Goal: Check status: Check status

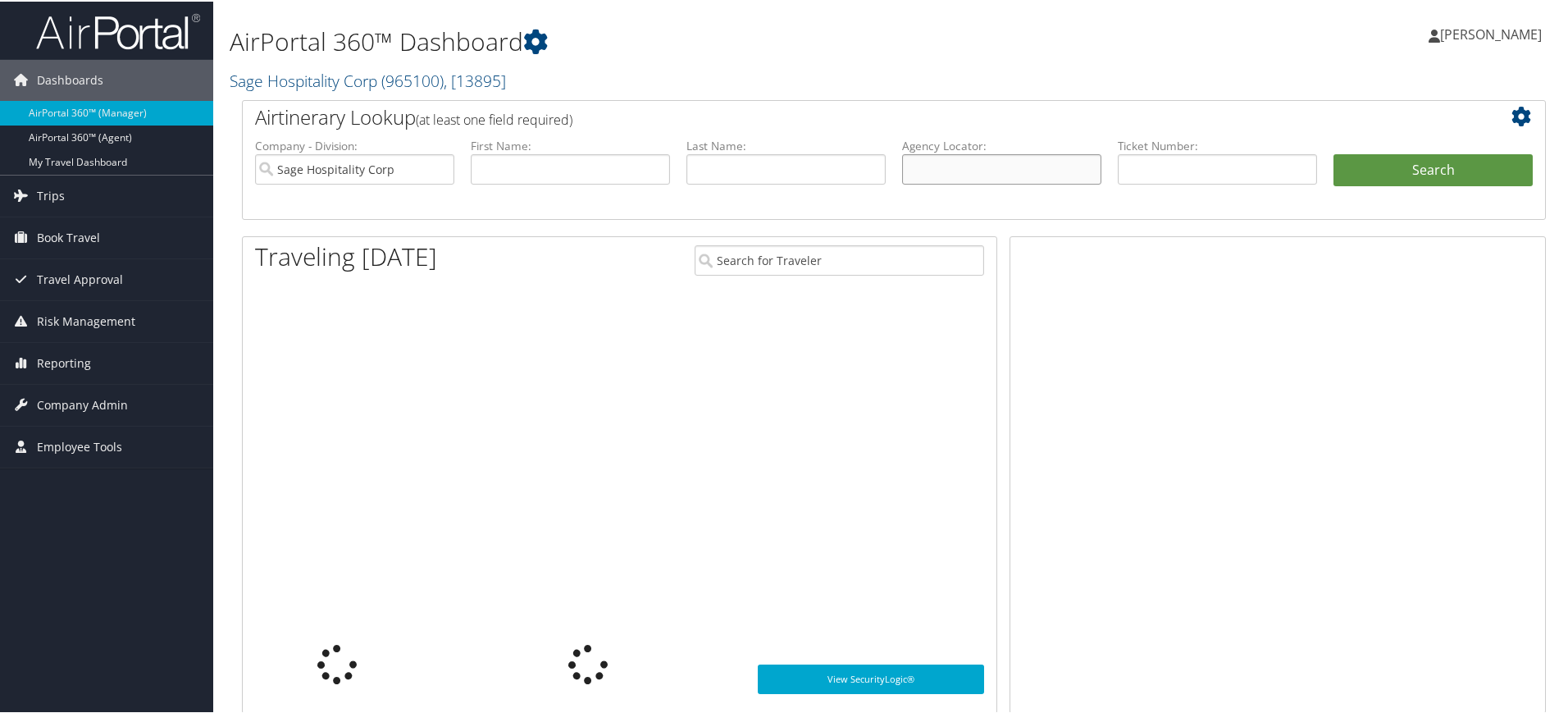
click at [965, 165] on input "text" at bounding box center [1002, 167] width 199 height 30
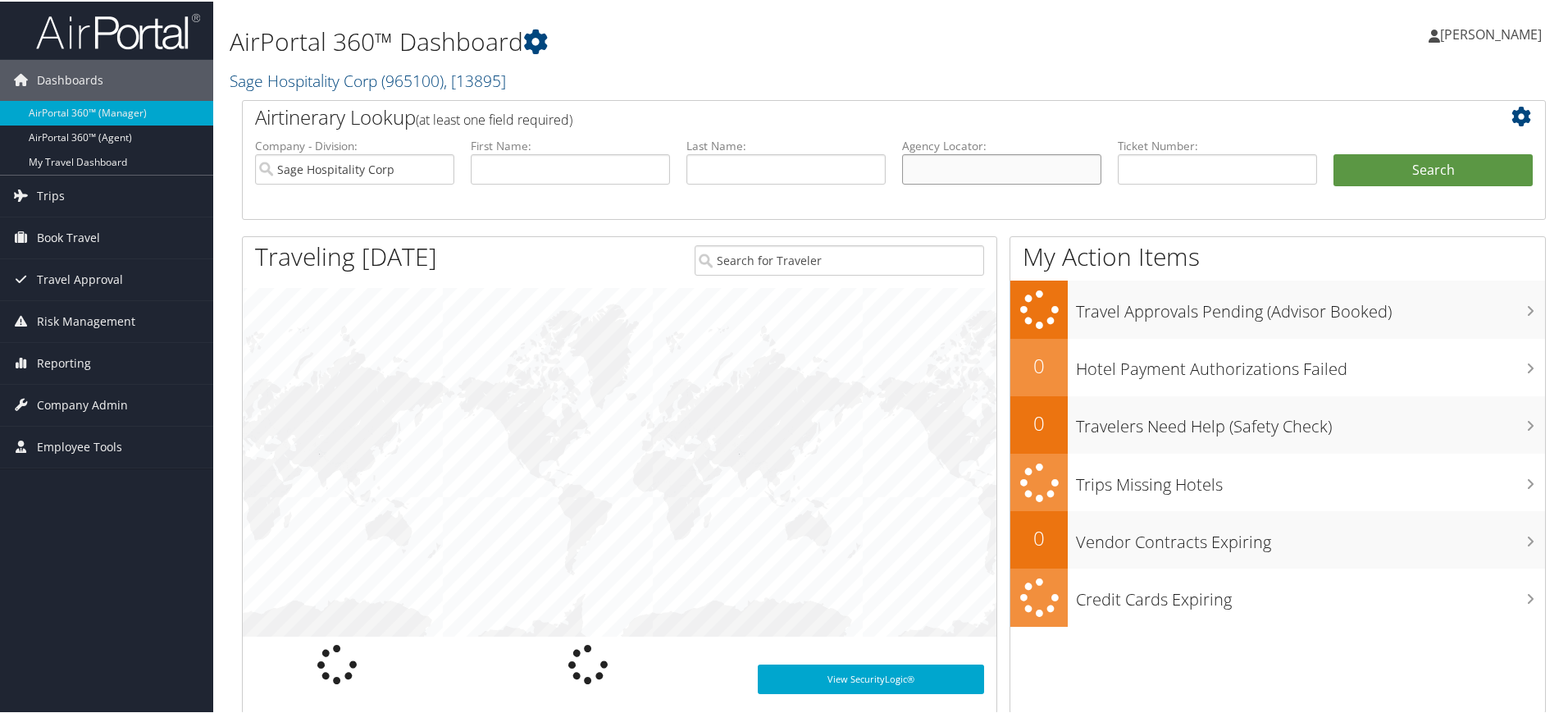
paste input "DKVMKZ"
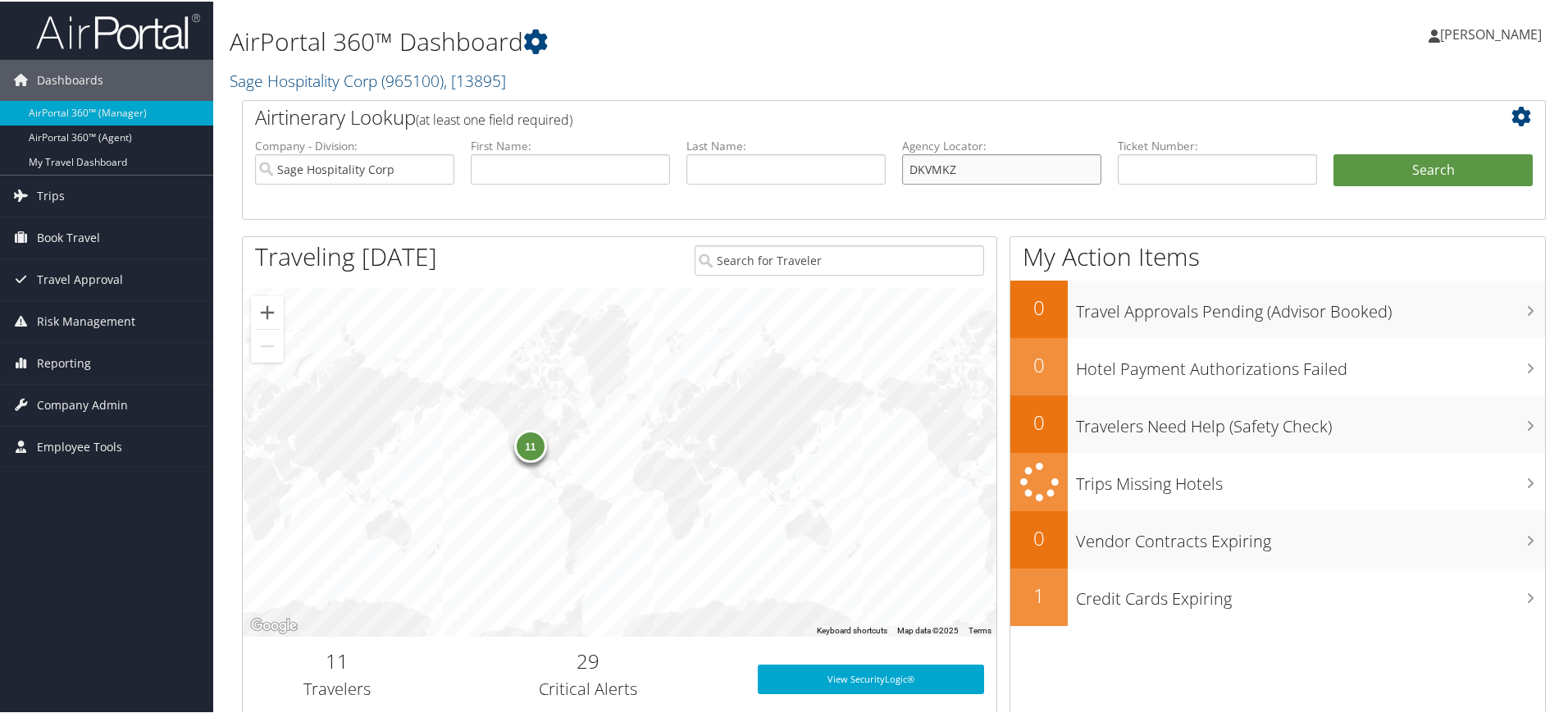
type input "DKVMKZ"
click at [439, 170] on input "Sage Hospitality Corp" at bounding box center [355, 167] width 199 height 30
click at [1396, 167] on button "Search" at bounding box center [1433, 169] width 199 height 33
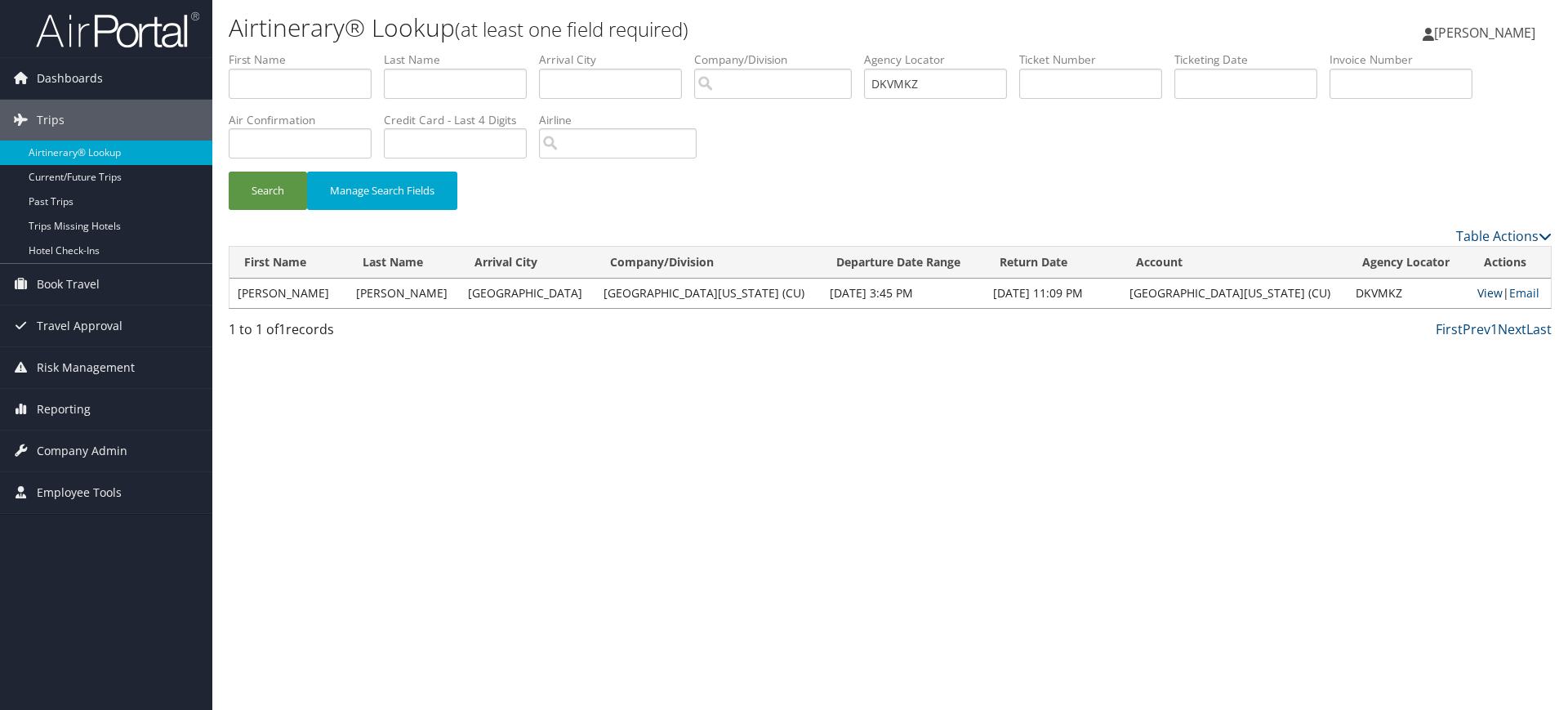
click at [1479, 292] on link "View" at bounding box center [1490, 293] width 25 height 16
click at [942, 77] on input "DKVMKZ" at bounding box center [935, 83] width 143 height 30
paste input "L87YN"
type input "DL87YN"
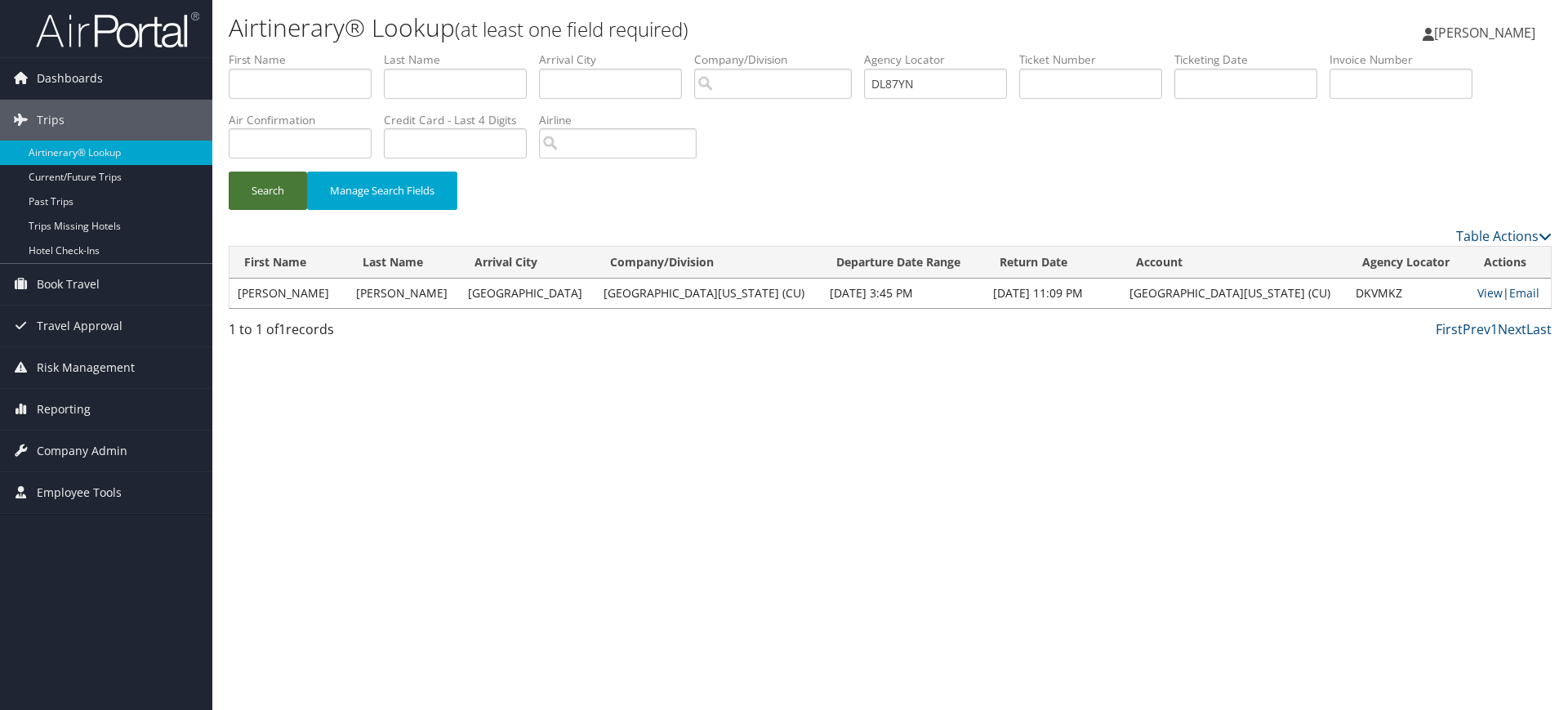
click at [273, 192] on button "Search" at bounding box center [268, 190] width 79 height 38
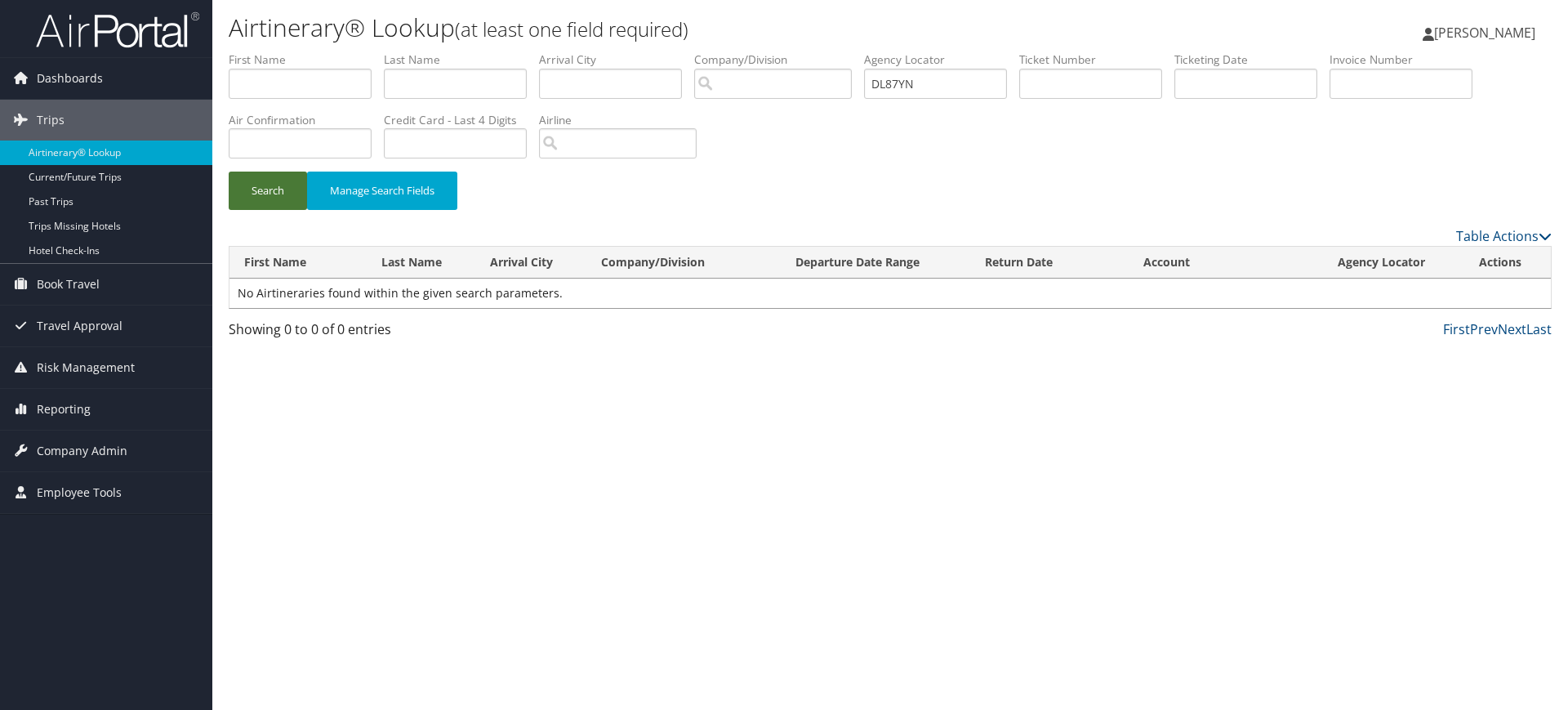
click at [270, 185] on button "Search" at bounding box center [268, 190] width 79 height 38
click at [262, 181] on button "Search" at bounding box center [268, 190] width 79 height 38
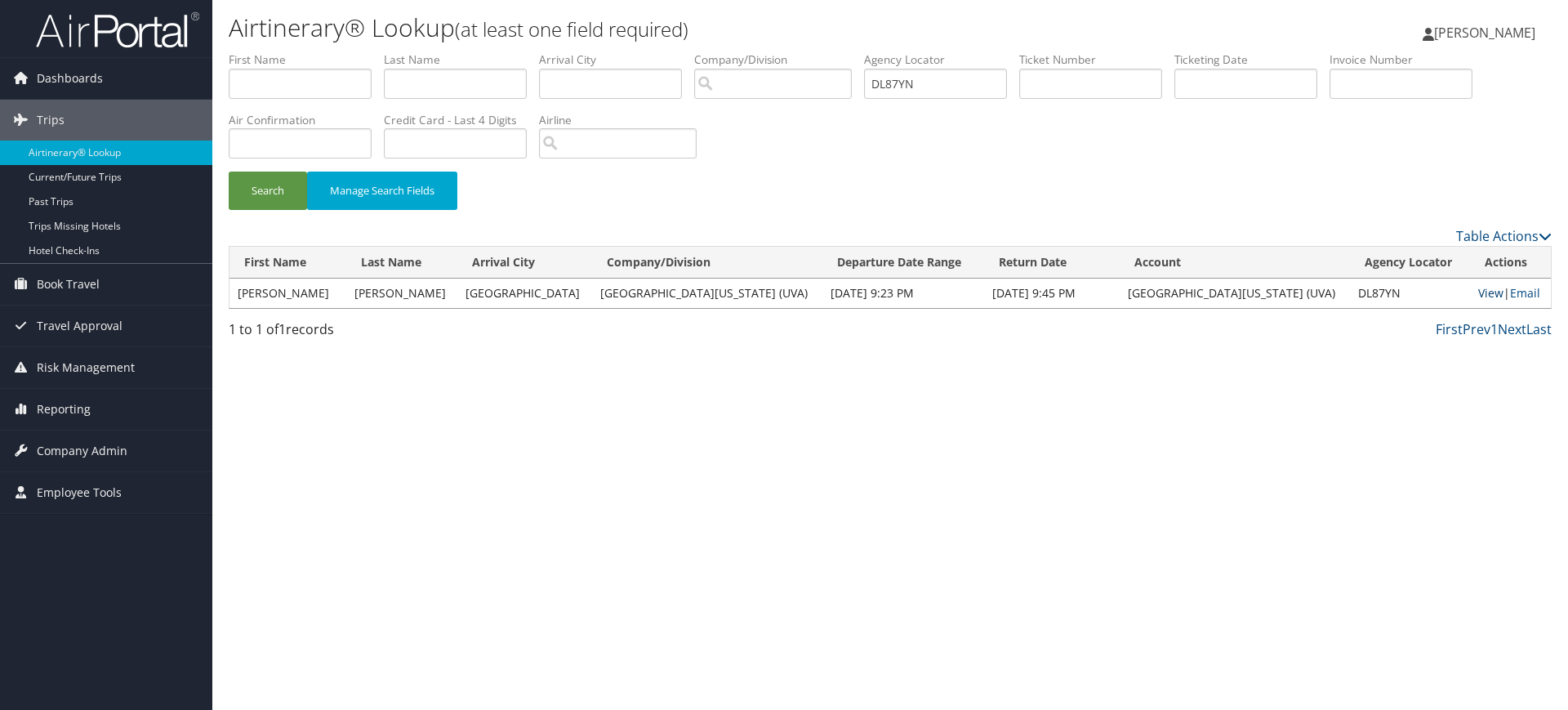
click at [1478, 293] on link "View" at bounding box center [1491, 293] width 25 height 16
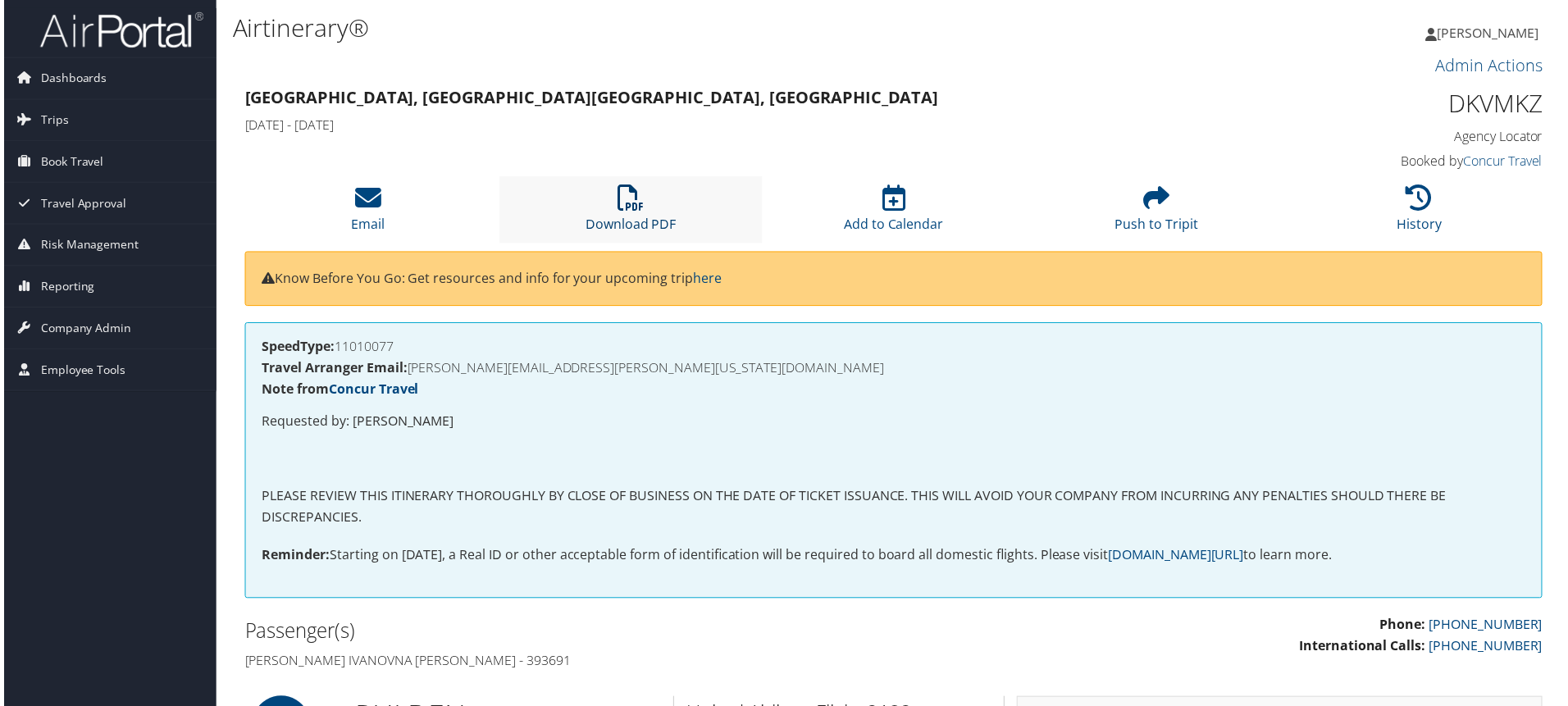
click at [639, 221] on link "Download PDF" at bounding box center [630, 214] width 91 height 39
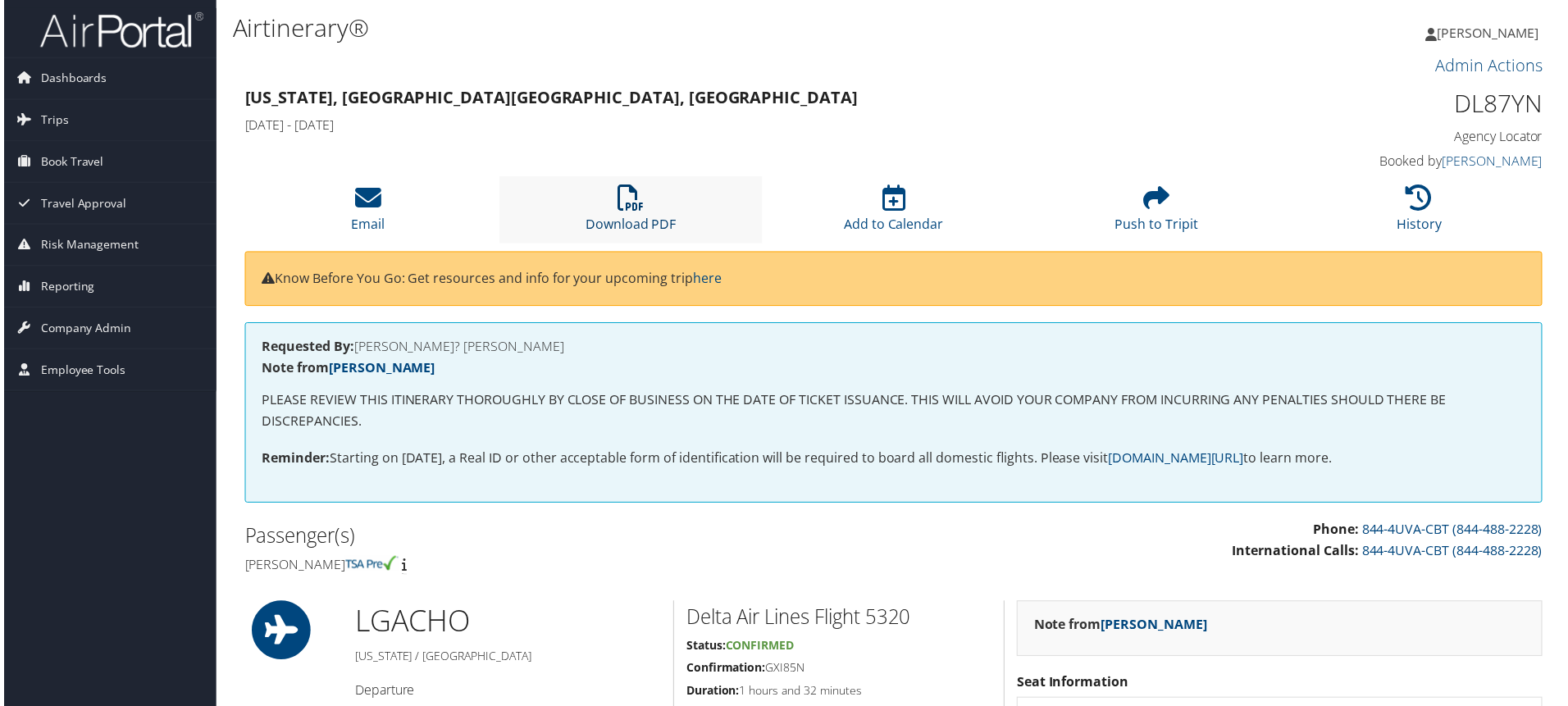
click at [637, 193] on icon at bounding box center [630, 199] width 26 height 26
